Goal: Find specific page/section: Find specific page/section

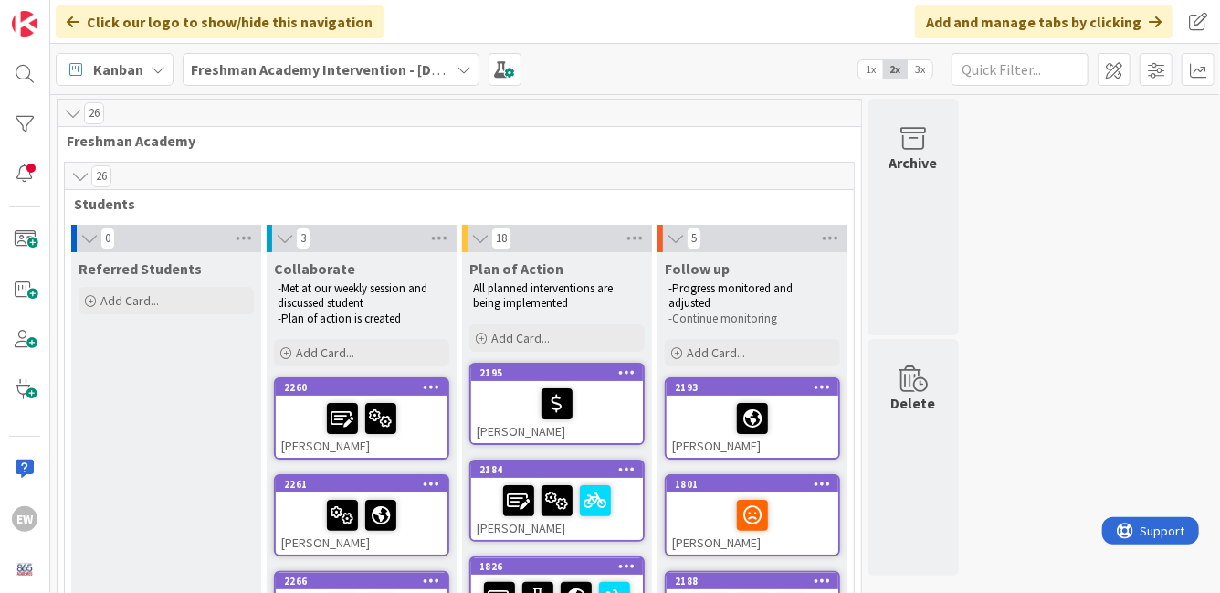
click at [459, 74] on icon at bounding box center [464, 69] width 15 height 15
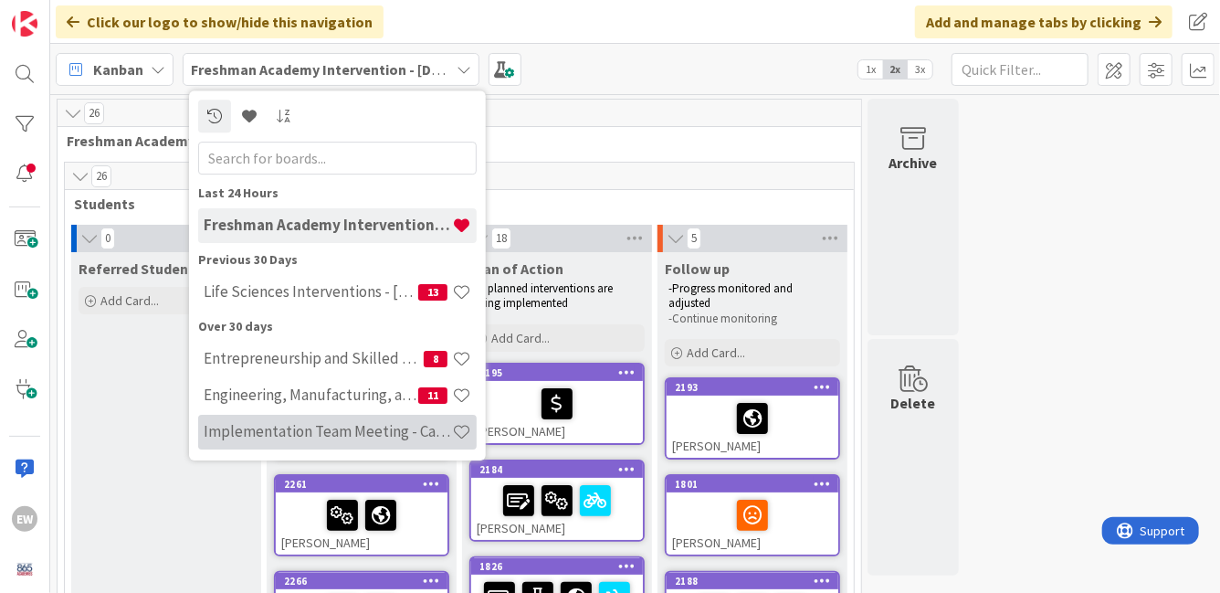
click at [331, 429] on h4 "Implementation Team Meeting - Career Themed" at bounding box center [328, 431] width 248 height 18
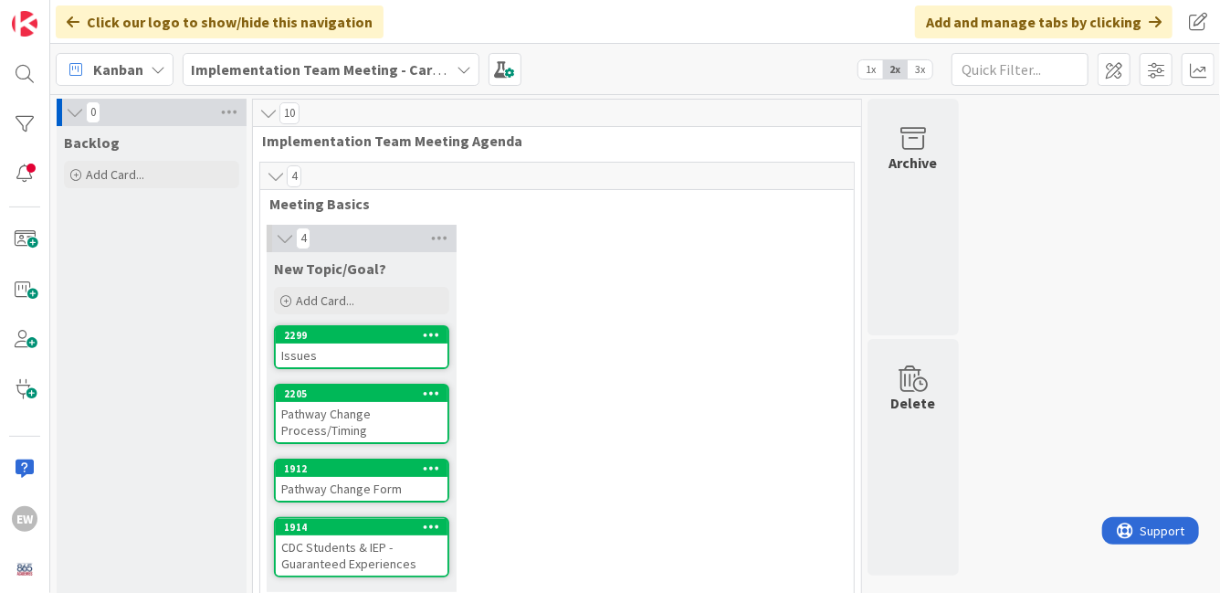
click at [1130, 358] on div "0 Backlog Add Card... 10 Implementation Team Meeting Agenda 4 Meeting Basics 4 …" at bounding box center [635, 555] width 1162 height 913
click at [919, 68] on span "3x" at bounding box center [920, 69] width 25 height 18
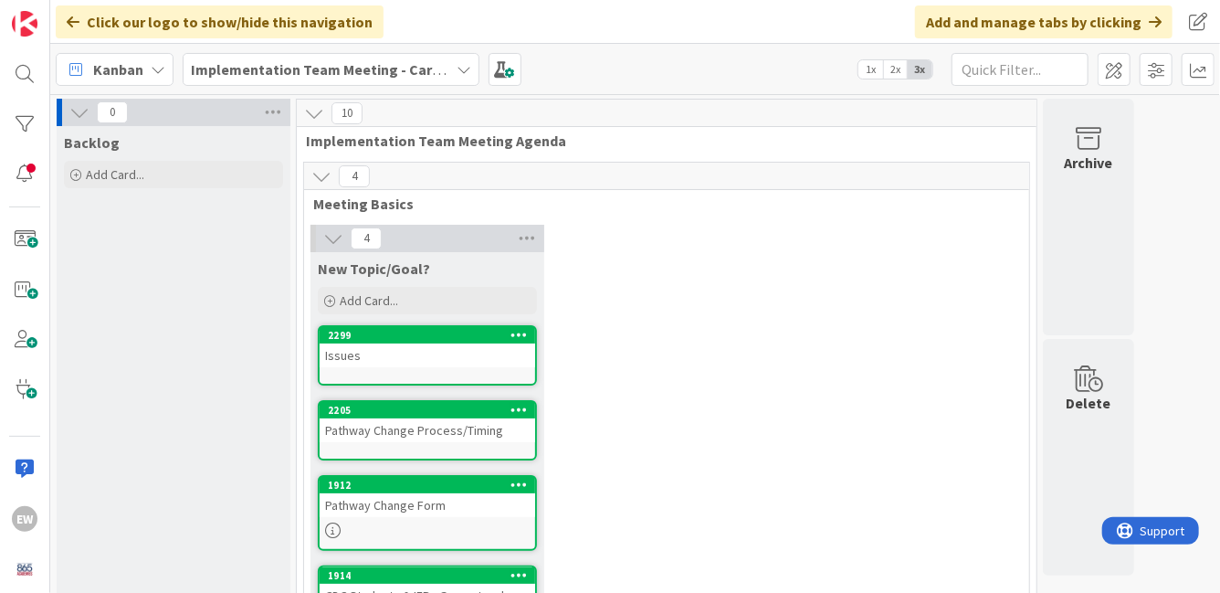
click at [405, 350] on div "Issues" at bounding box center [427, 355] width 215 height 24
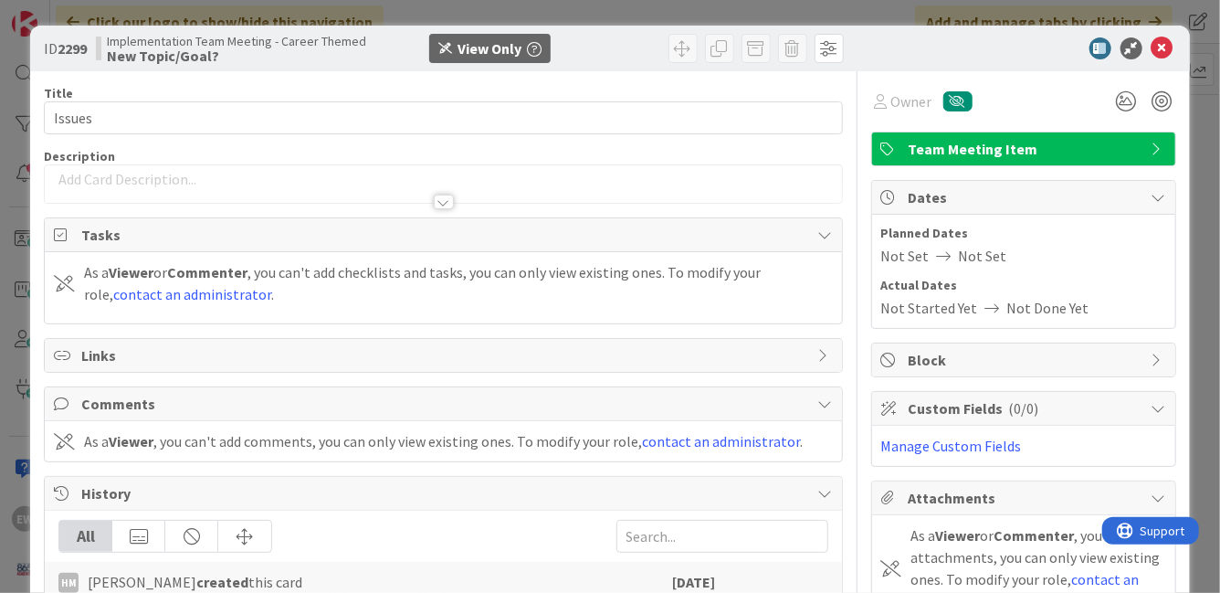
click at [207, 182] on p at bounding box center [443, 179] width 778 height 21
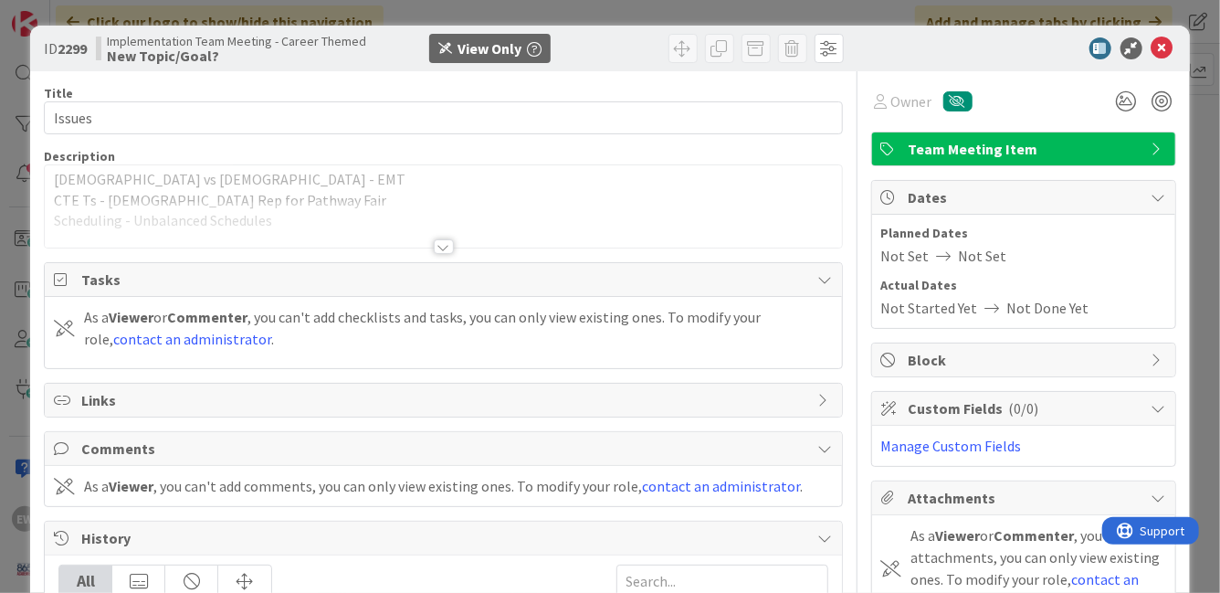
click at [447, 249] on div at bounding box center [444, 246] width 20 height 15
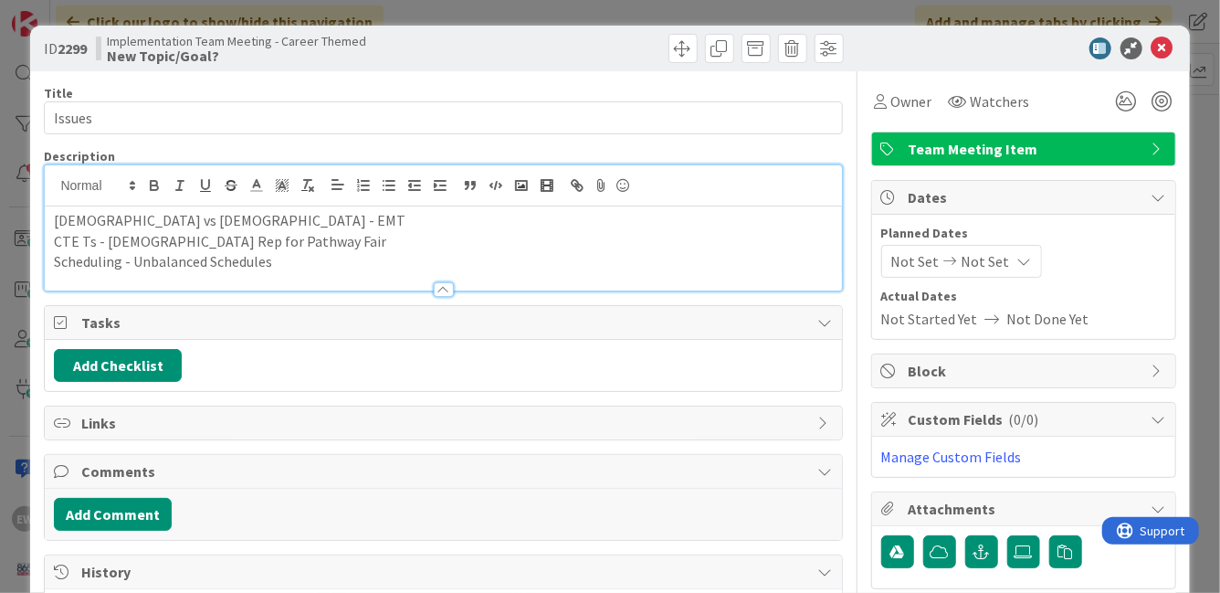
click at [303, 264] on p "Scheduling - Unbalanced Schedules" at bounding box center [443, 261] width 778 height 21
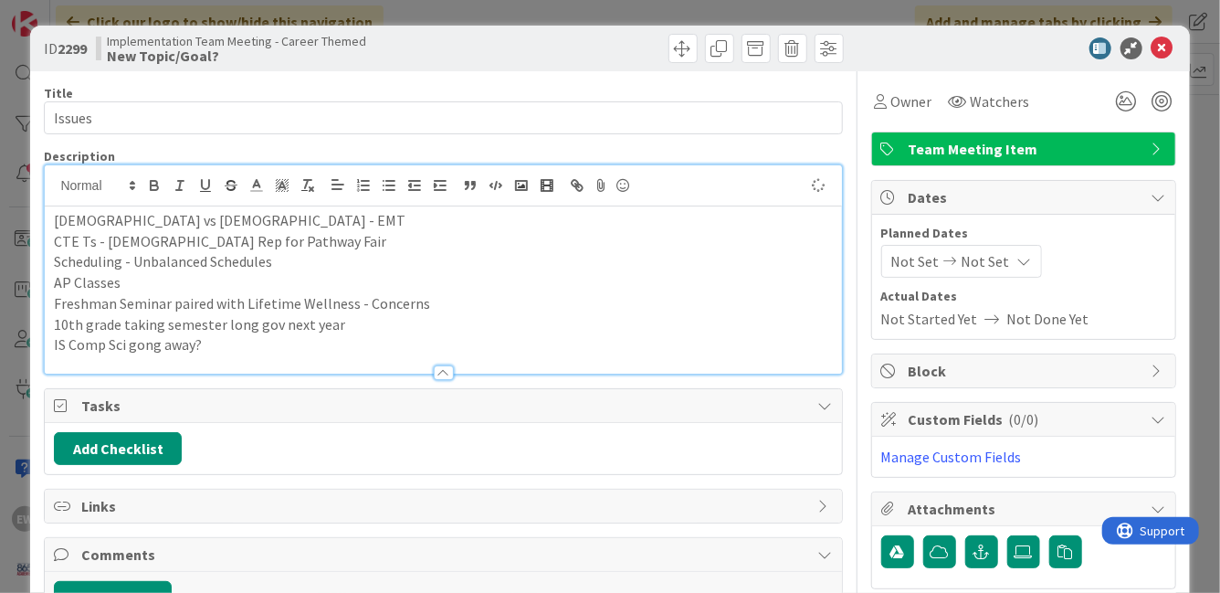
click at [65, 346] on p "IS Comp Sci gong away?" at bounding box center [443, 344] width 778 height 21
click at [229, 344] on p "Is Comp Sci gong away?" at bounding box center [443, 344] width 778 height 21
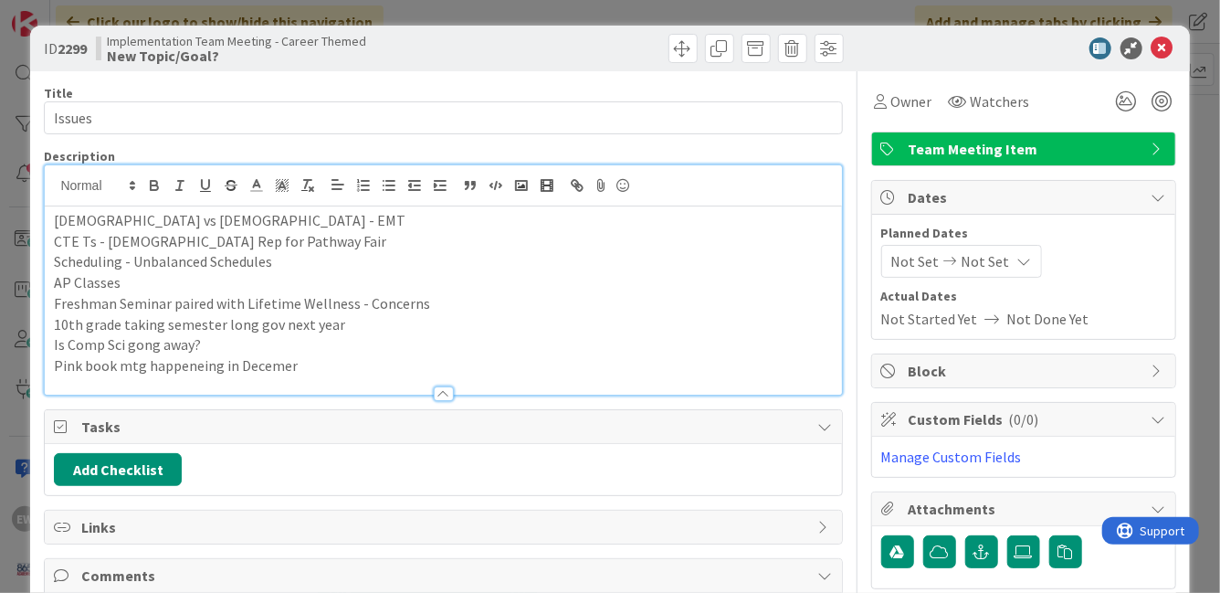
click at [193, 367] on p "Pink book mtg happeneing in Decemer" at bounding box center [443, 365] width 778 height 21
click at [270, 368] on p "Pink book mtg happening in Decemer" at bounding box center [443, 365] width 778 height 21
click at [338, 367] on p "Pink book mtg happening in December" at bounding box center [443, 365] width 778 height 21
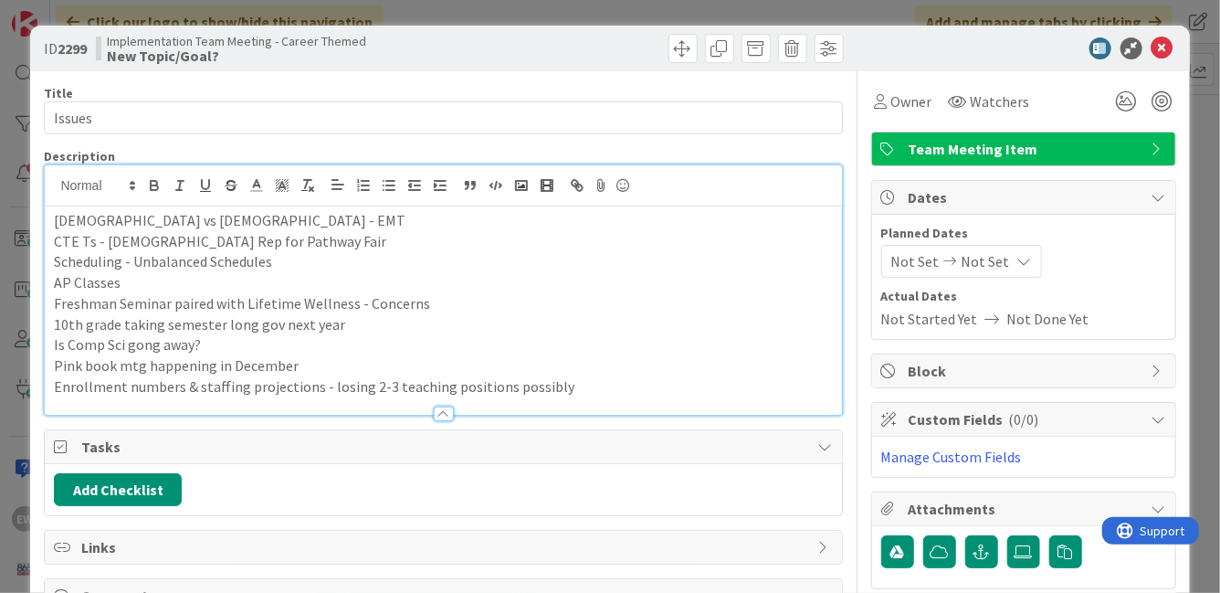
click at [723, 151] on div "Description" at bounding box center [443, 156] width 798 height 16
click at [1165, 49] on icon at bounding box center [1162, 48] width 22 height 22
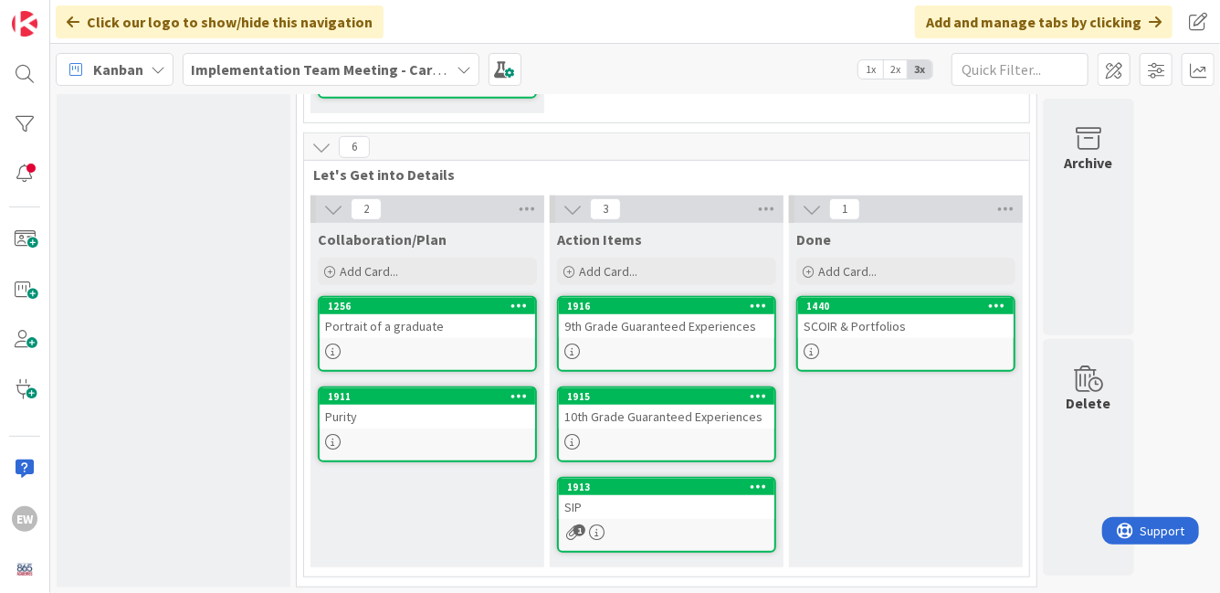
click at [856, 329] on div "SCOIR & Portfolios" at bounding box center [905, 326] width 215 height 24
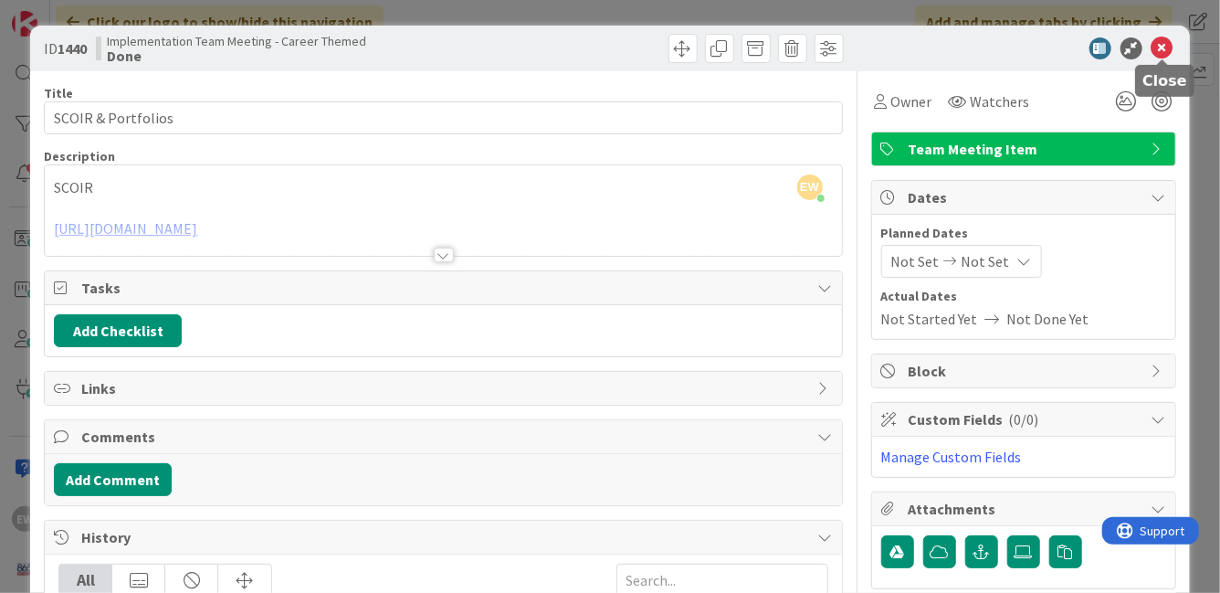
click at [1166, 50] on icon at bounding box center [1162, 48] width 22 height 22
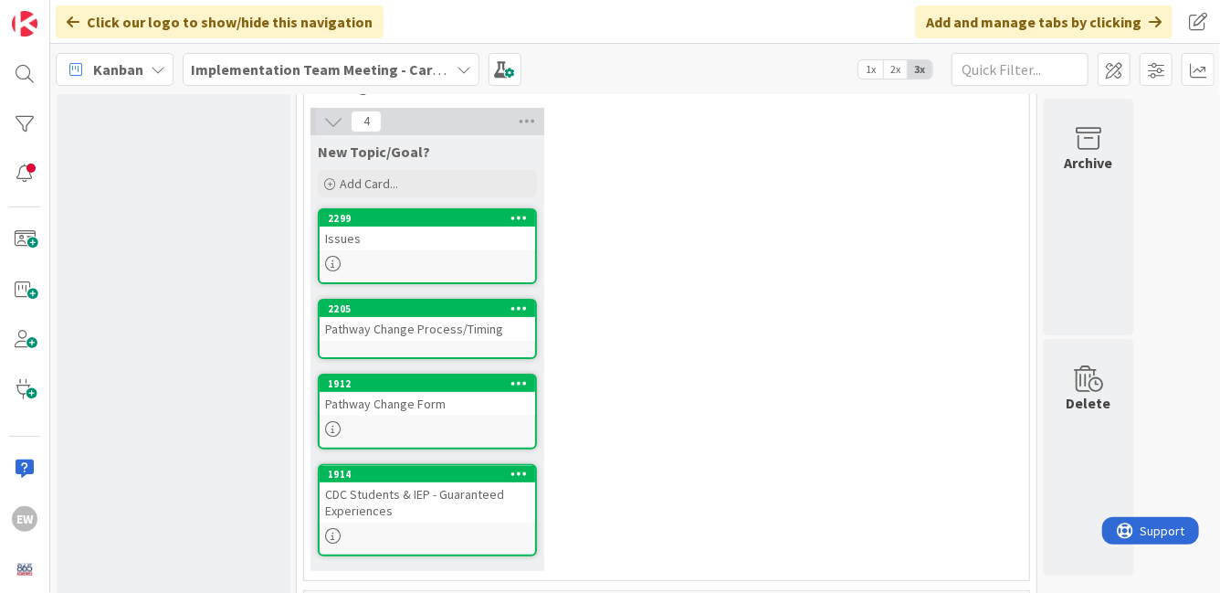
scroll to position [105, 0]
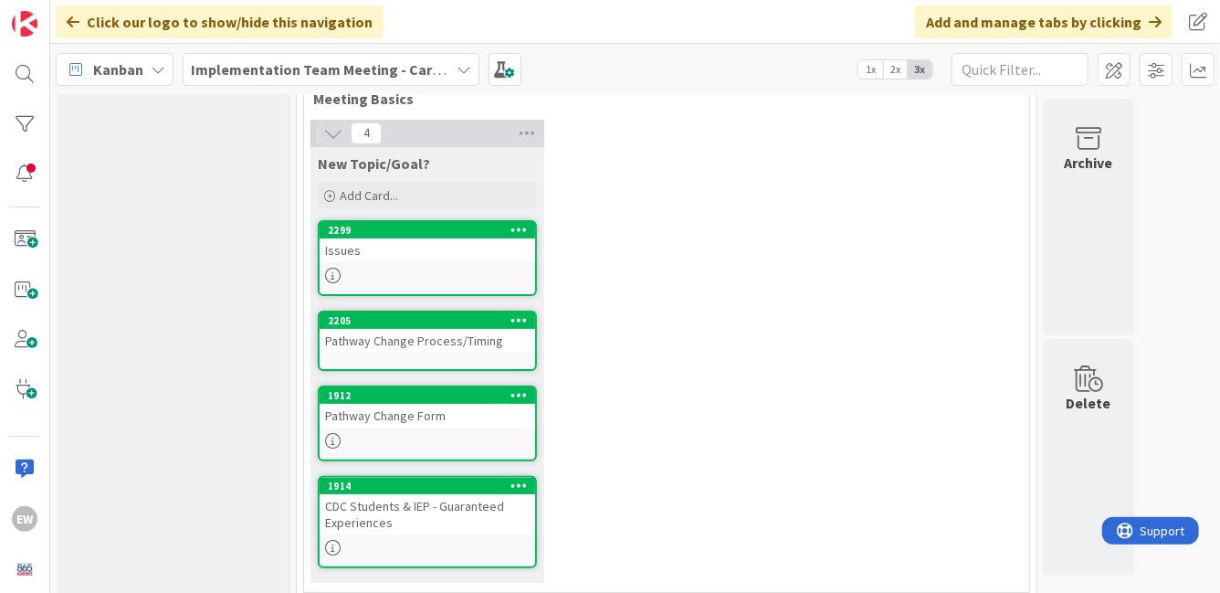
click at [416, 417] on div "Pathway Change Form" at bounding box center [427, 416] width 215 height 24
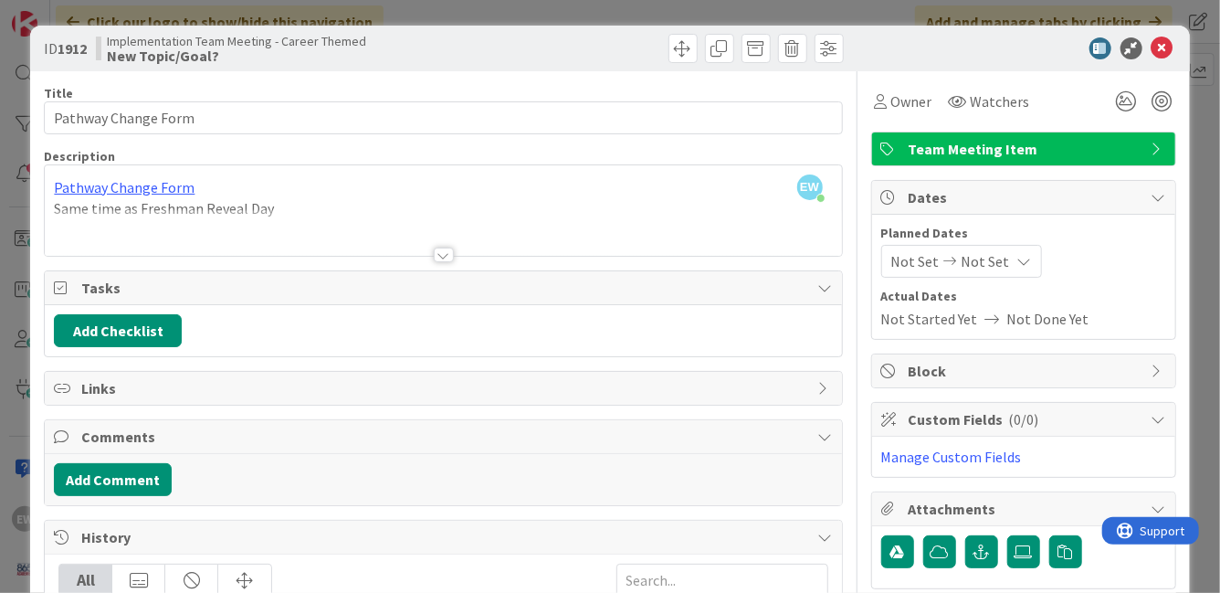
click at [290, 197] on div "EW Emily Wright just joined Pathway Change Form Same time as Freshman Reveal Day" at bounding box center [443, 210] width 796 height 90
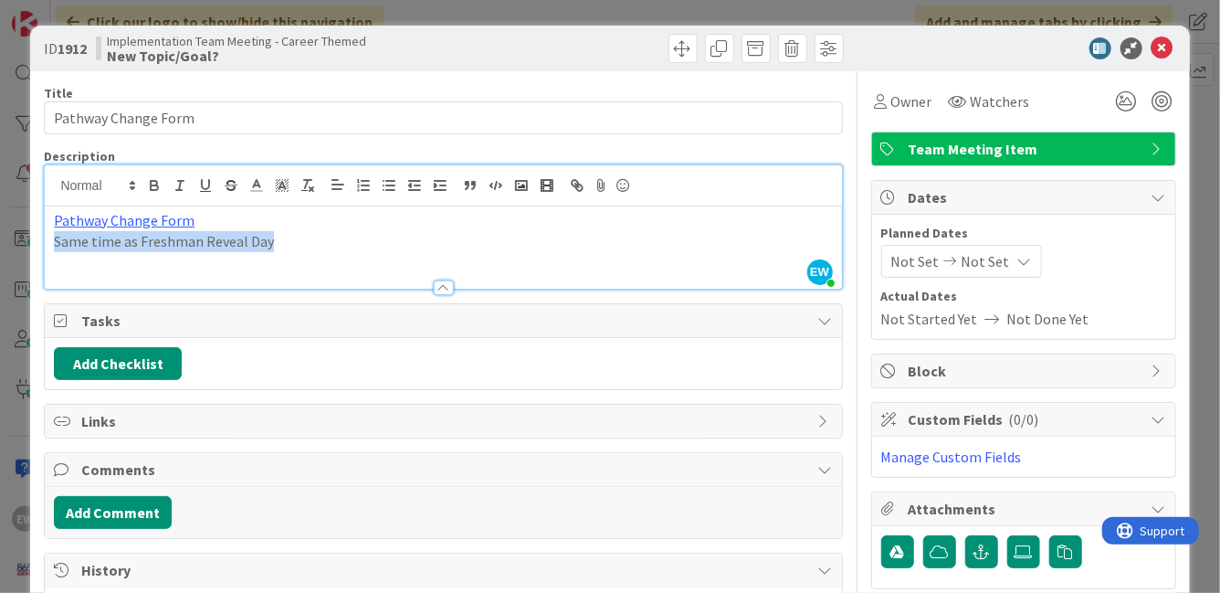
drag, startPoint x: 289, startPoint y: 239, endPoint x: 56, endPoint y: 249, distance: 233.1
click at [55, 249] on p "Same time as Freshman Reveal Day" at bounding box center [443, 241] width 778 height 21
click at [152, 224] on link "Pathway Change Form" at bounding box center [124, 220] width 141 height 18
click at [146, 254] on link "https://docs.google.com/forms/d/e/1FAIpQLSemyYSCeT5U5uH3xaXj93iktp_VuEbIRT-hMiw…" at bounding box center [134, 256] width 125 height 24
click at [528, 254] on div "Pathway Change Form Registration Meetings" at bounding box center [443, 247] width 796 height 82
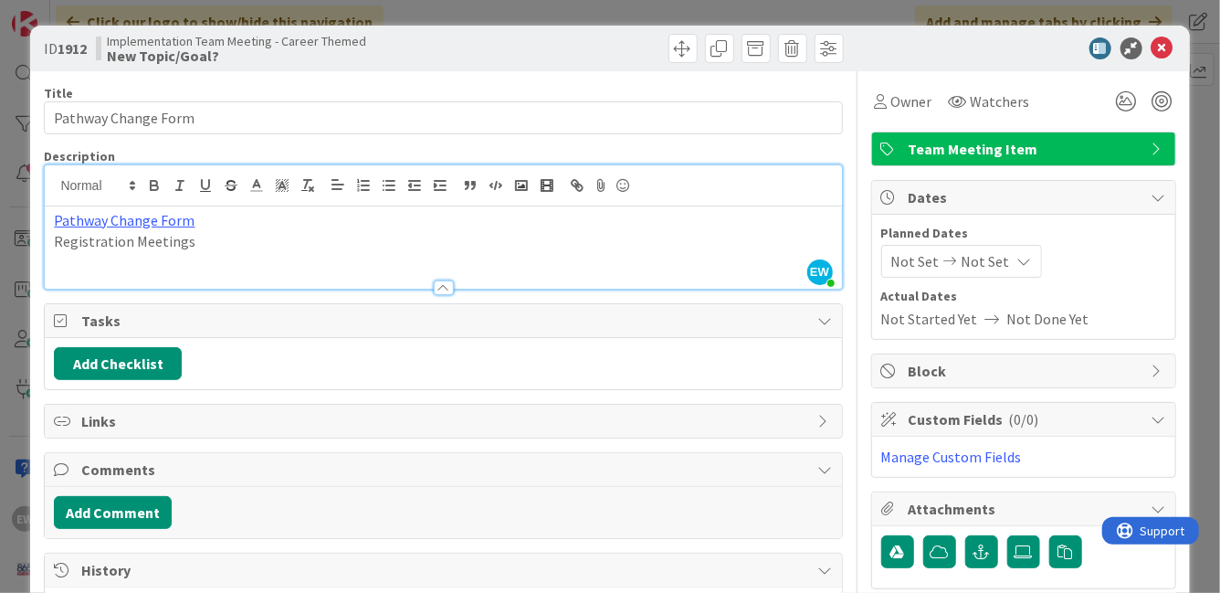
click at [311, 215] on p "Pathway Change Form" at bounding box center [443, 220] width 778 height 21
click at [55, 240] on p "Registration Meetings" at bounding box center [443, 241] width 778 height 21
click at [225, 219] on p "Pathway Change Form" at bounding box center [443, 220] width 778 height 21
click at [799, 93] on div "Title 19 / 128" at bounding box center [443, 93] width 798 height 16
click at [1160, 40] on icon at bounding box center [1162, 48] width 22 height 22
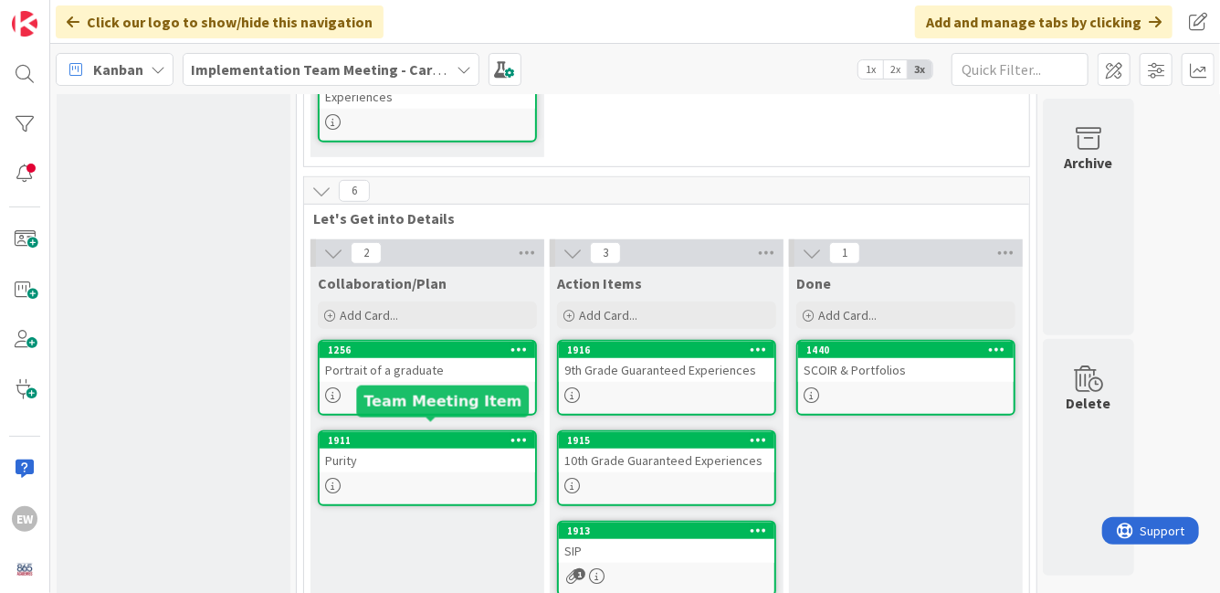
scroll to position [574, 0]
